Goal: Task Accomplishment & Management: Complete application form

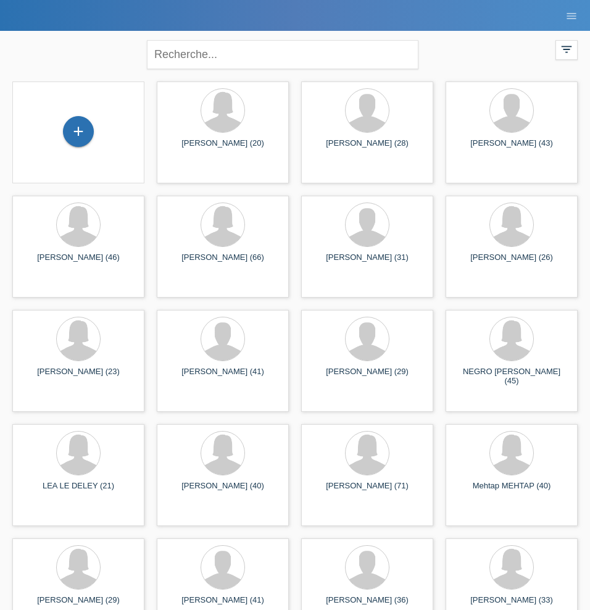
click at [98, 141] on div "+" at bounding box center [78, 132] width 112 height 33
click at [86, 135] on div "+" at bounding box center [78, 131] width 31 height 31
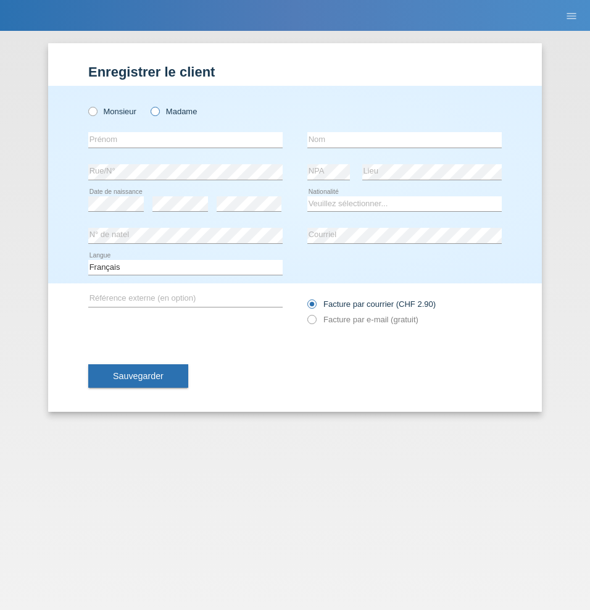
click at [149, 105] on icon at bounding box center [149, 105] width 0 height 0
click at [159, 114] on input "Madame" at bounding box center [155, 111] width 8 height 8
radio input "true"
type input "[PERSON_NAME]"
type input "E"
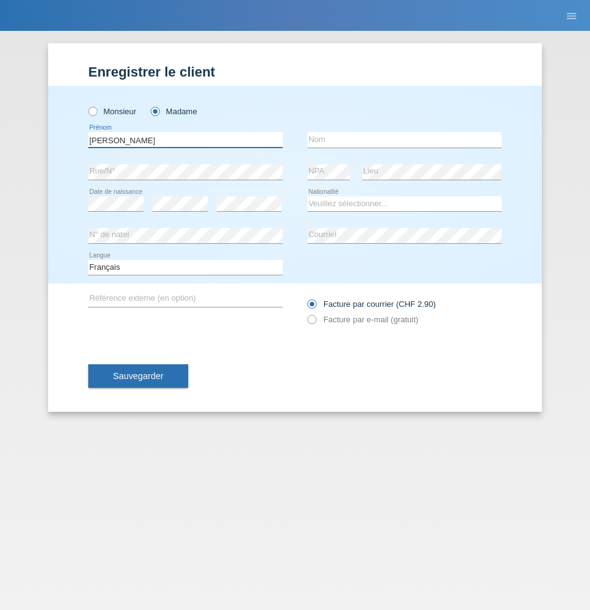
click at [131, 138] on input "[PERSON_NAME]" at bounding box center [185, 139] width 195 height 15
drag, startPoint x: 337, startPoint y: 142, endPoint x: 305, endPoint y: 146, distance: 31.7
click at [337, 142] on input "text" at bounding box center [405, 139] width 195 height 15
select select "FR"
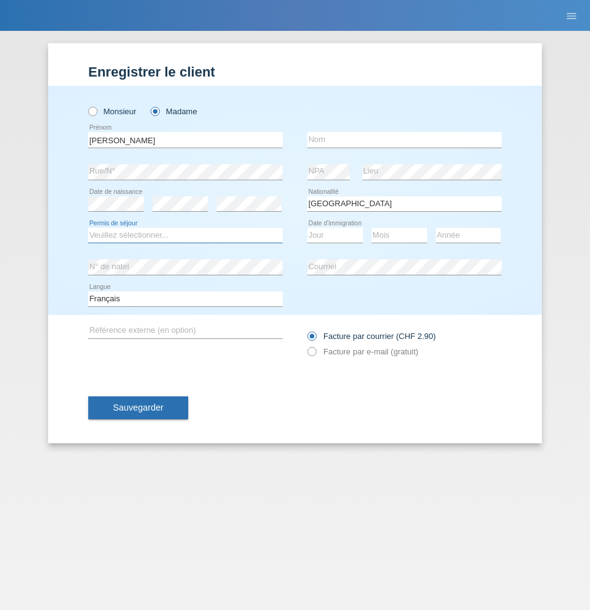
select select "C"
click at [344, 149] on div "error Nom" at bounding box center [405, 140] width 195 height 32
click at [338, 140] on input "text" at bounding box center [405, 139] width 195 height 15
click at [327, 225] on div "Jour 01 02 03 04 05 06 07 08 09 10 11 12 13 14 15 16" at bounding box center [336, 236] width 56 height 32
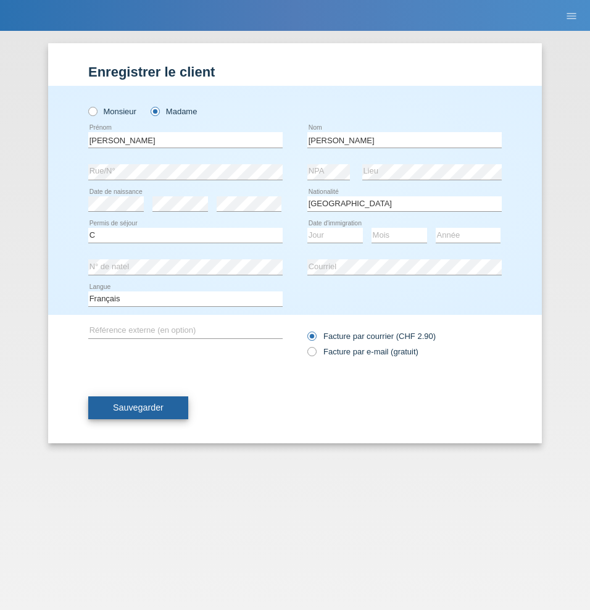
click at [155, 409] on span "Sauvegarder" at bounding box center [138, 408] width 51 height 10
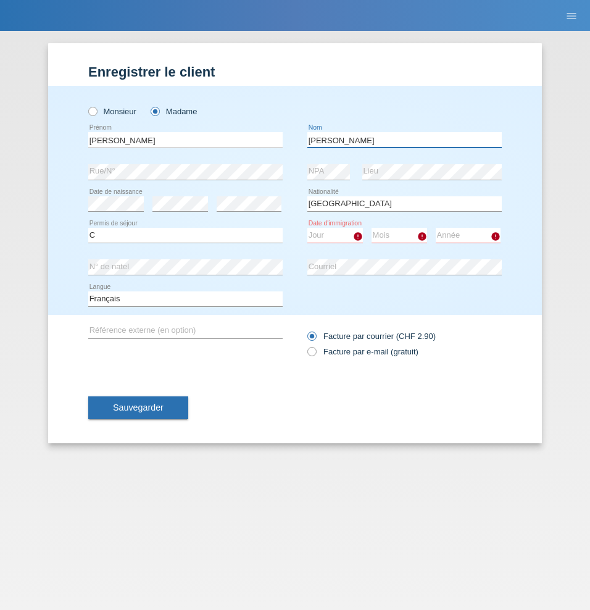
drag, startPoint x: 342, startPoint y: 140, endPoint x: 271, endPoint y: 132, distance: 71.4
click at [271, 132] on div "Marie error Prénom SAULET ERNI error Nom" at bounding box center [295, 140] width 414 height 32
type input "ERNI"
select select "15"
select select "05"
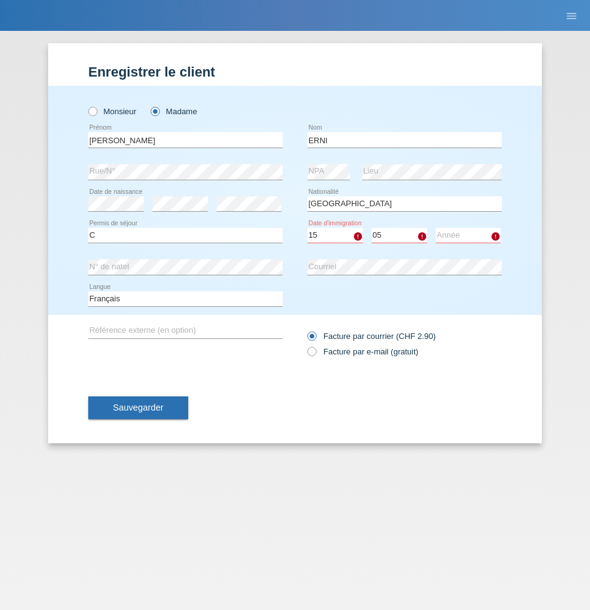
select select "1995"
click at [164, 410] on span "Sauvegarder" at bounding box center [138, 408] width 51 height 10
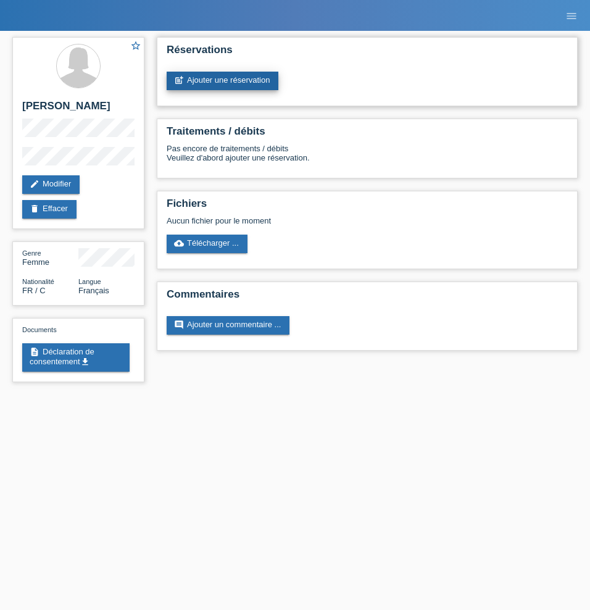
click at [230, 78] on link "post_add Ajouter une réservation" at bounding box center [223, 81] width 112 height 19
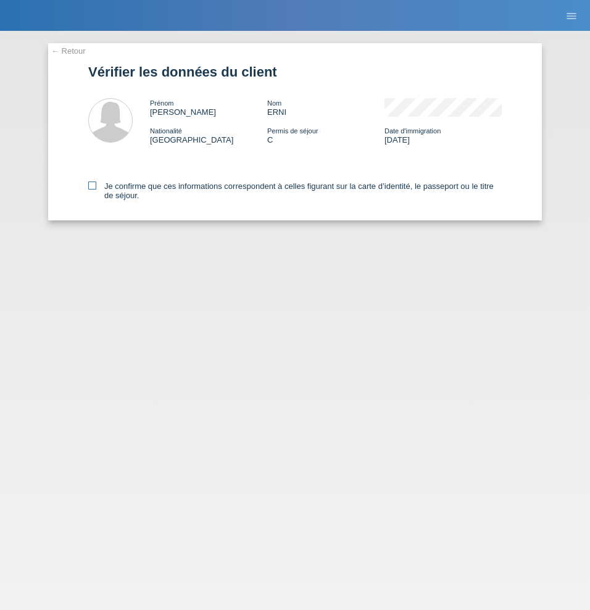
click at [98, 185] on label "Je confirme que ces informations correspondent à celles figurant sur la carte d…" at bounding box center [295, 191] width 414 height 19
click at [96, 185] on input "Je confirme que ces informations correspondent à celles figurant sur la carte d…" at bounding box center [92, 186] width 8 height 8
checkbox input "true"
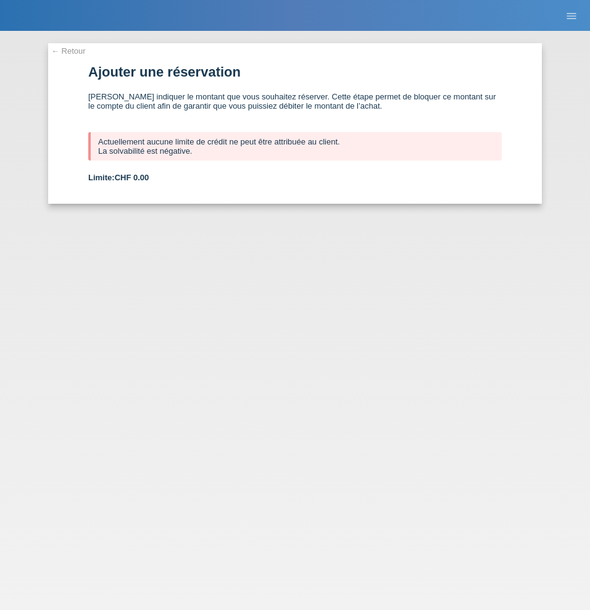
click at [205, 272] on div "← Retour Ajouter une réservation Veuillez indiquer le montant que vous souhaite…" at bounding box center [295, 320] width 590 height 579
click at [68, 51] on link "← Retour" at bounding box center [68, 50] width 35 height 9
